Goal: Find specific page/section: Find specific page/section

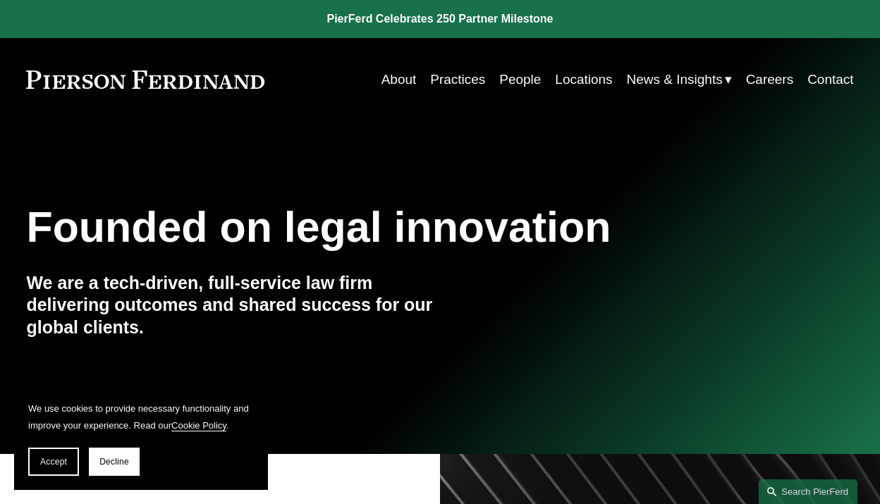
click at [581, 78] on link "Locations" at bounding box center [583, 79] width 57 height 27
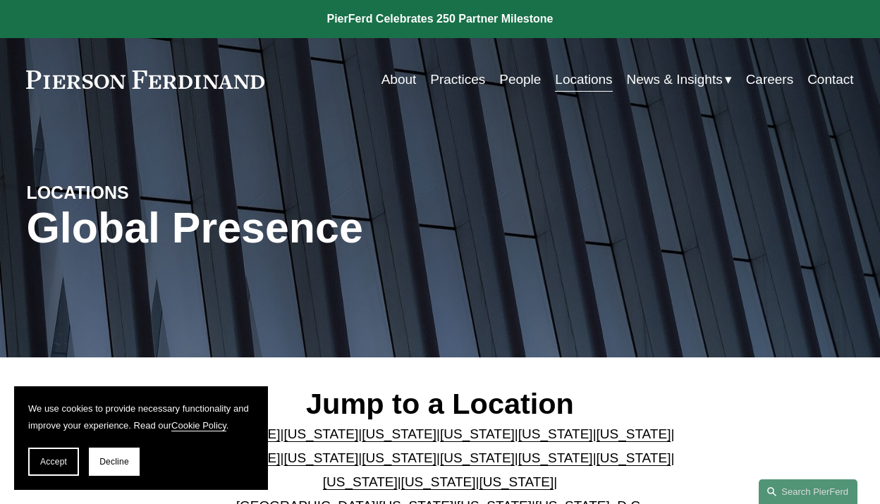
scroll to position [423, 0]
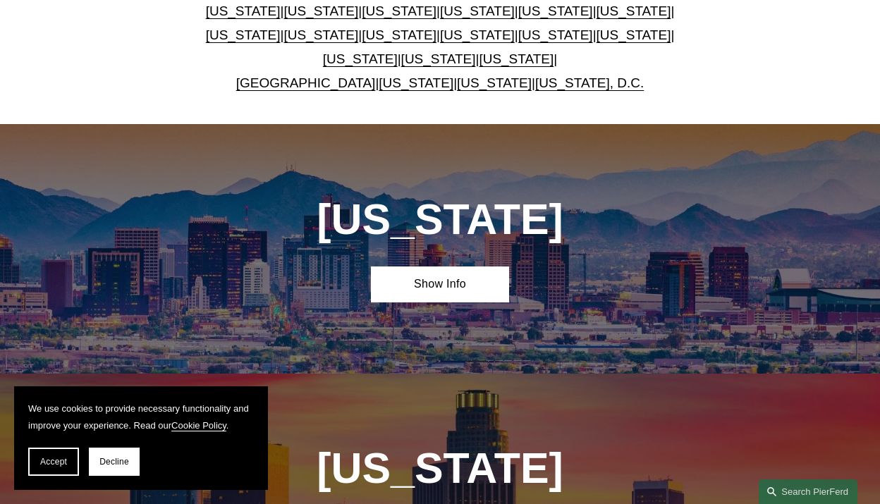
click at [362, 40] on link "[US_STATE]" at bounding box center [399, 35] width 75 height 15
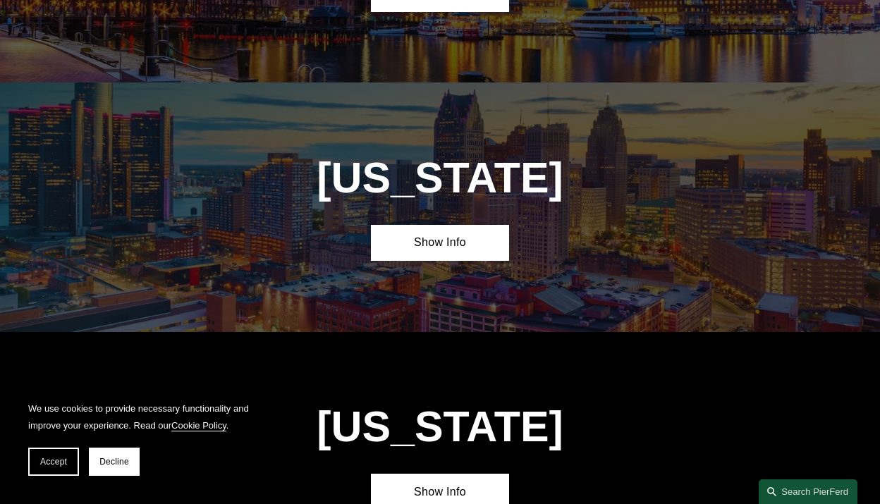
scroll to position [2568, 0]
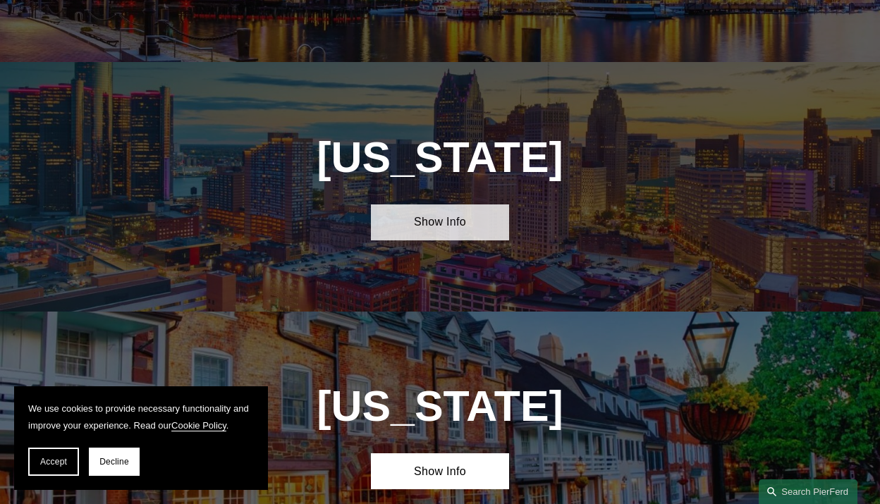
click at [418, 205] on link "Show Info" at bounding box center [440, 222] width 138 height 35
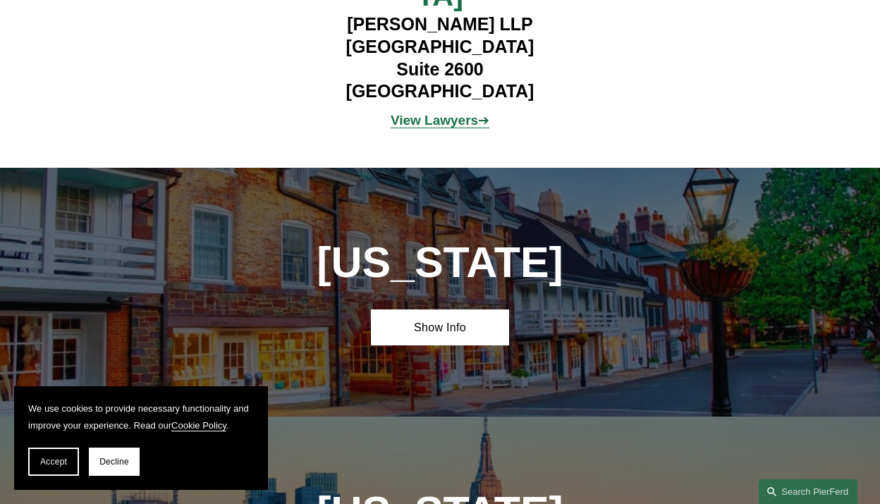
scroll to position [2991, 0]
